Goal: Navigation & Orientation: Find specific page/section

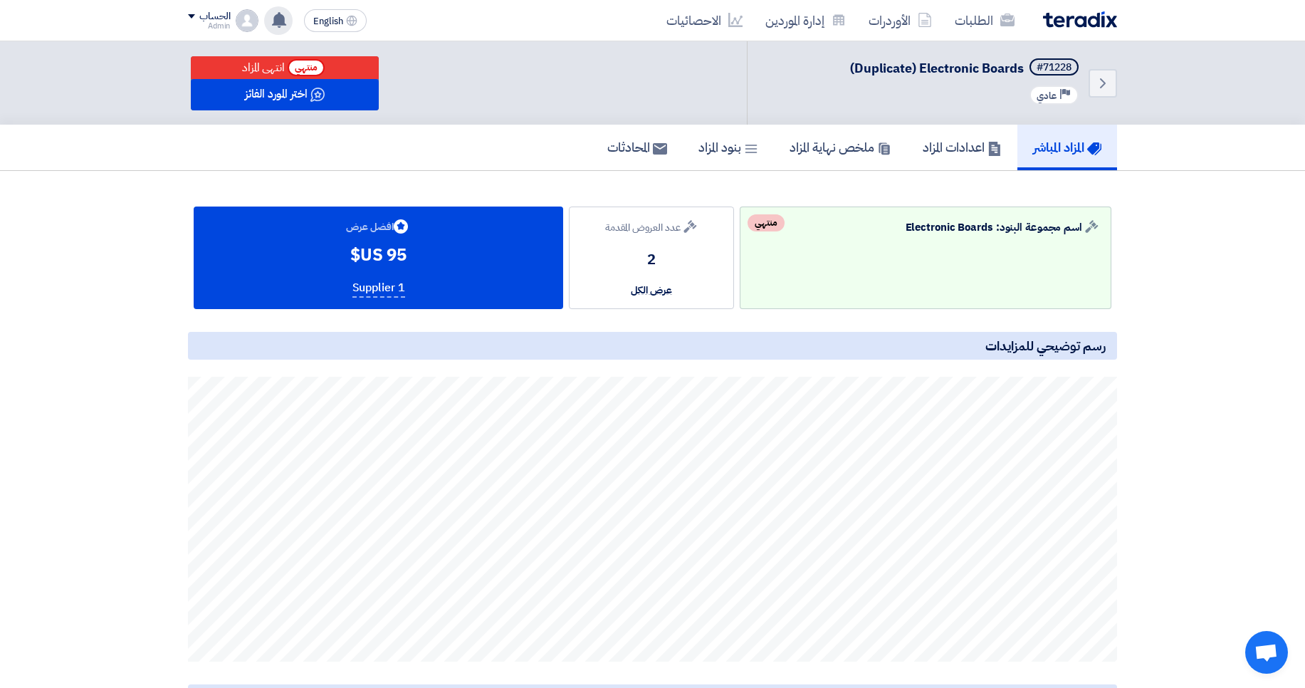
click at [287, 20] on icon at bounding box center [279, 20] width 16 height 16
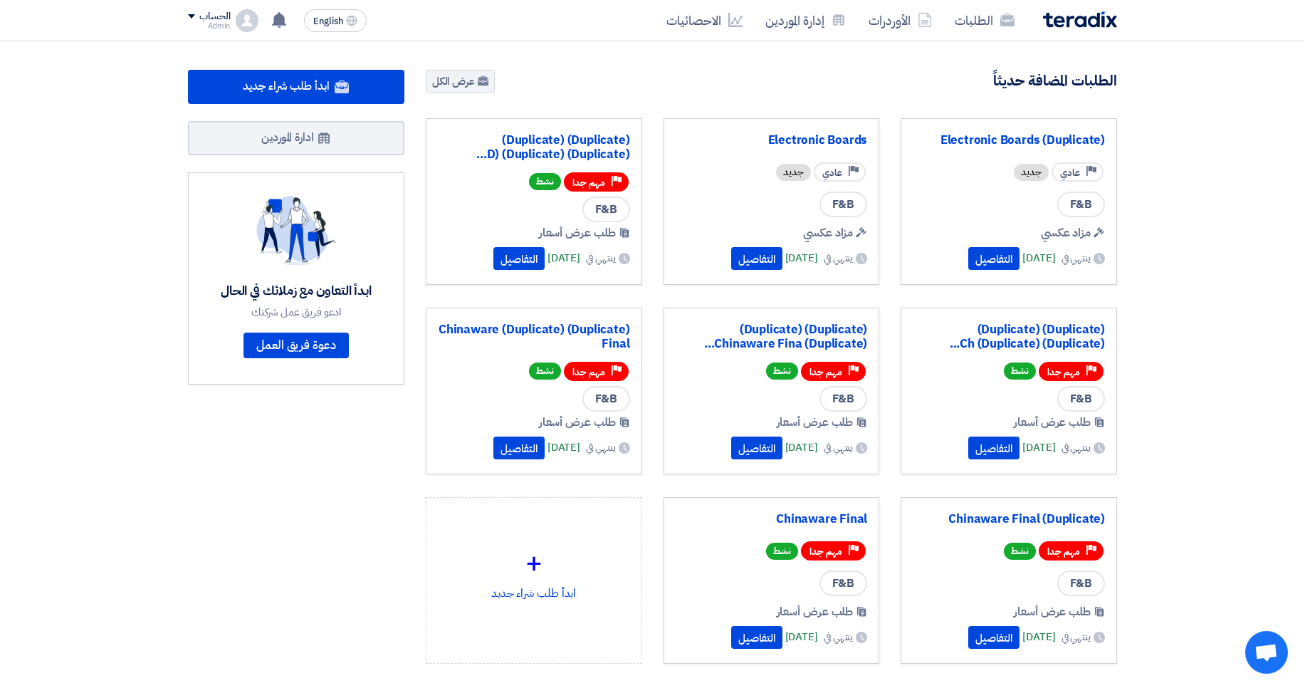
click at [290, 31] on app-header-notification-menu "تم طرح المزاد "(Duplicate) Electronic Boards" بنجاح 3 hours ago Congratulations…" at bounding box center [278, 20] width 40 height 28
click at [278, 19] on use at bounding box center [279, 20] width 14 height 16
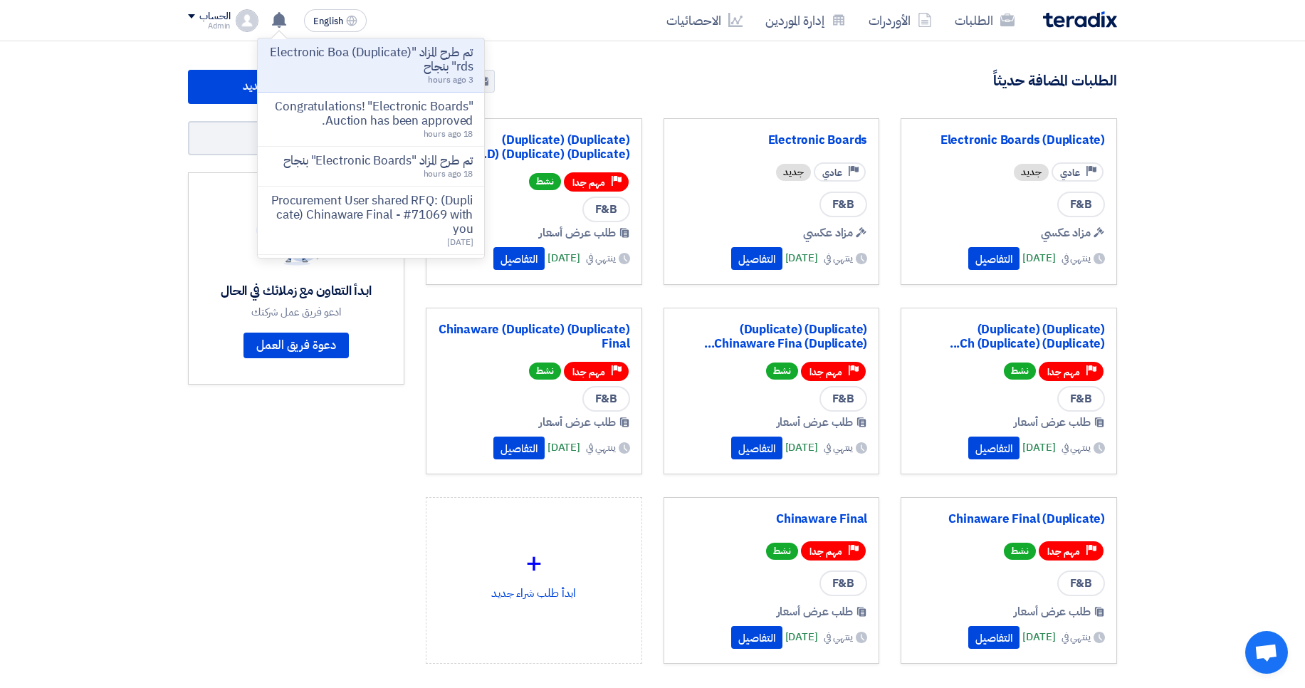
click at [533, 29] on div "الطلبات الأوردرات إدارة الموردين الاحصائيات English EN تم طرح المزاد "(Duplicat…" at bounding box center [652, 20] width 950 height 41
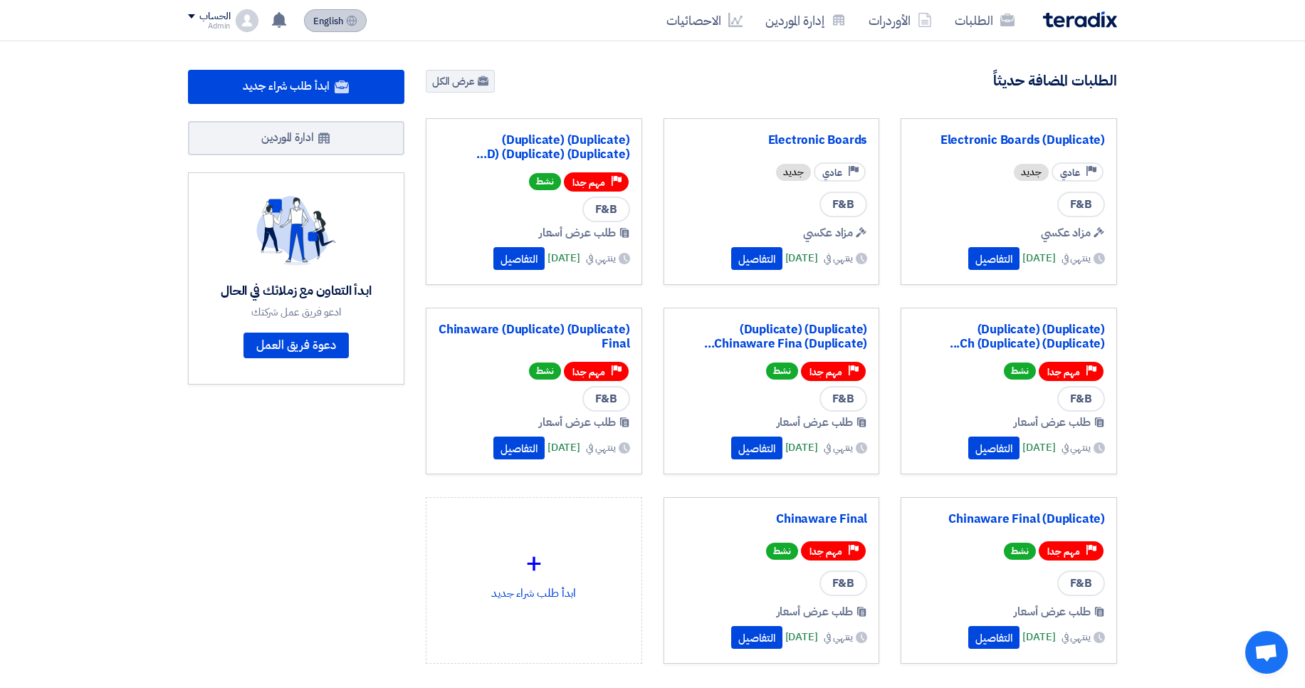
click at [330, 26] on span "English" at bounding box center [328, 21] width 30 height 10
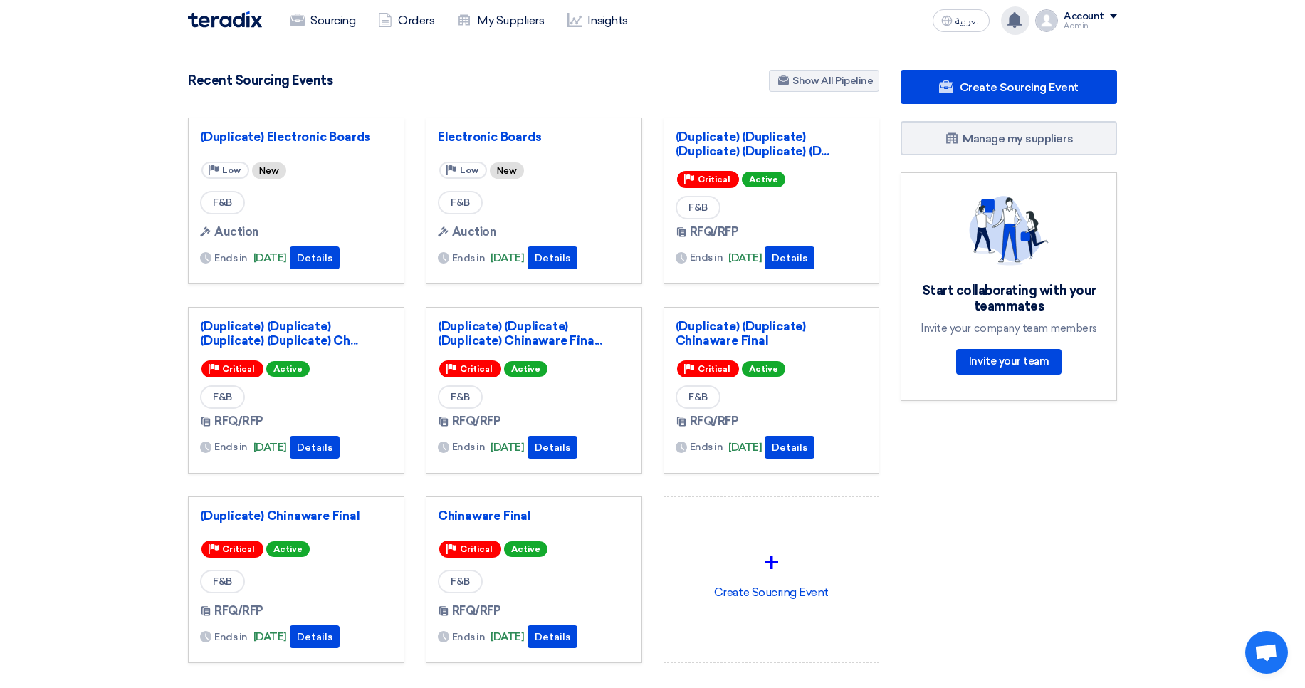
click at [1025, 19] on div "تم طرح المزاد "(Duplicate) Electronic Boards" بنجاح 3 hours ago Congratulations…" at bounding box center [1015, 20] width 28 height 28
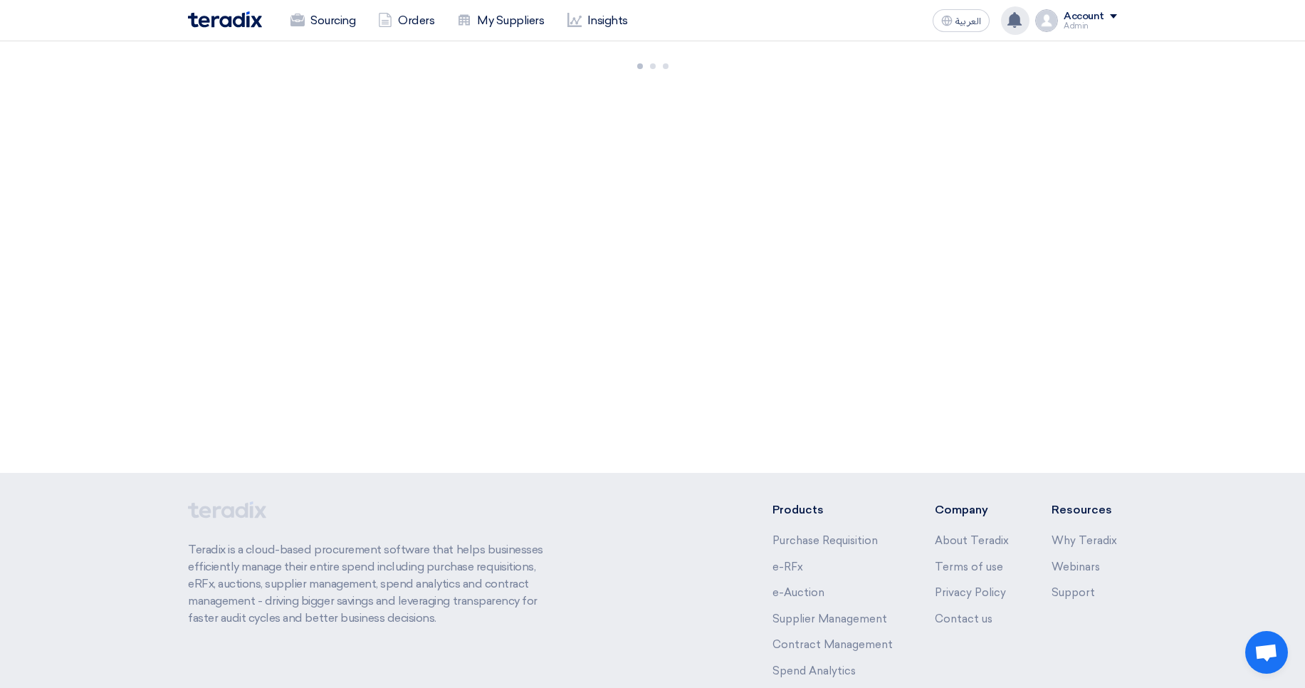
click at [1015, 24] on use at bounding box center [1014, 20] width 14 height 16
